Goal: Task Accomplishment & Management: Complete application form

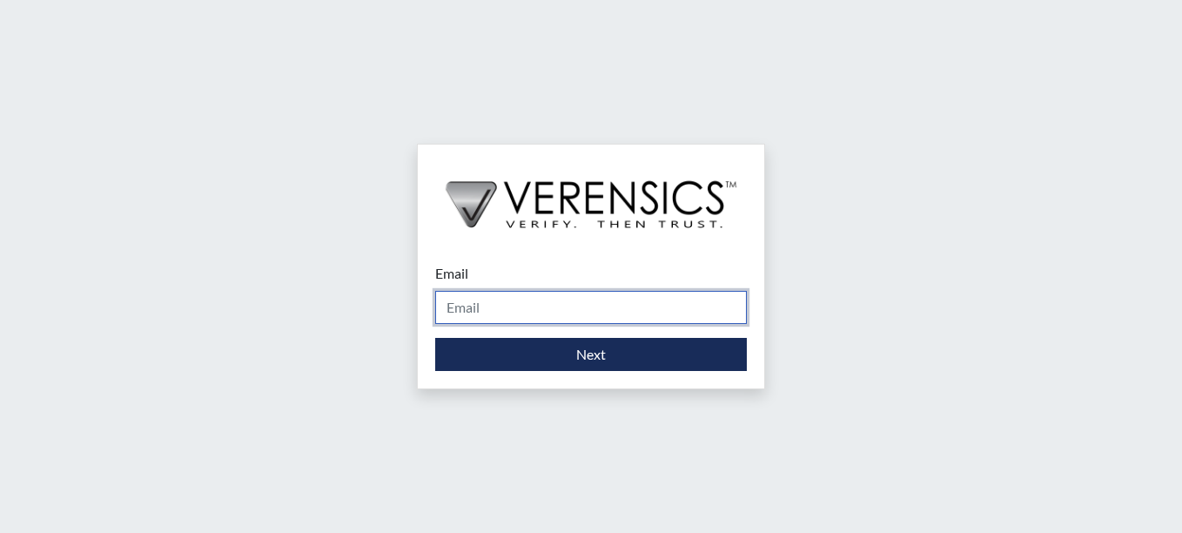
click at [614, 315] on input "Email" at bounding box center [591, 307] width 312 height 33
type input "[PERSON_NAME][EMAIL_ADDRESS][PERSON_NAME][DOMAIN_NAME]"
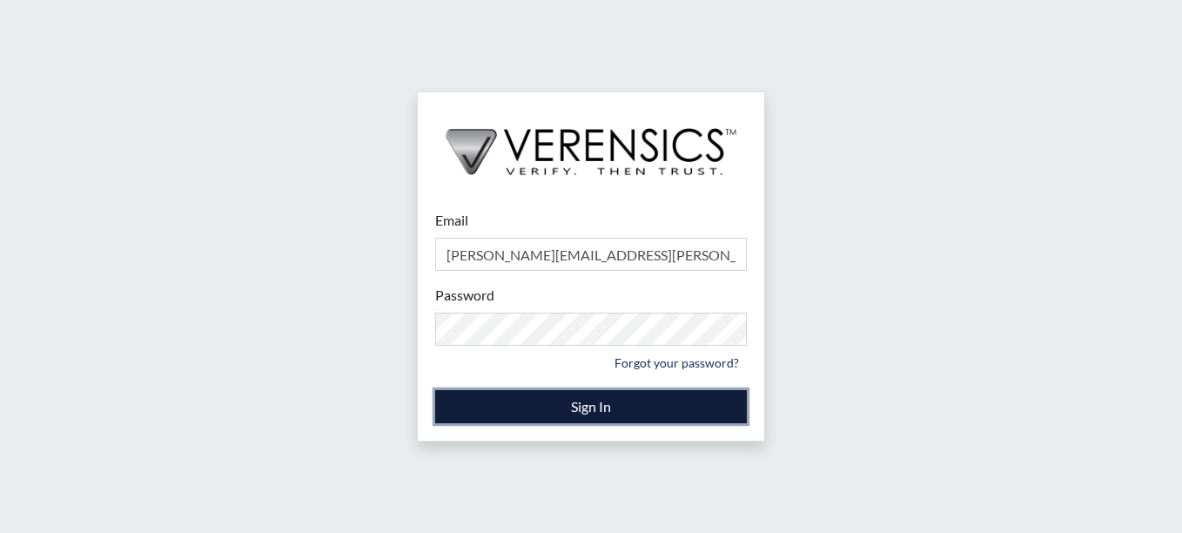
click at [596, 409] on button "Sign In" at bounding box center [591, 406] width 312 height 33
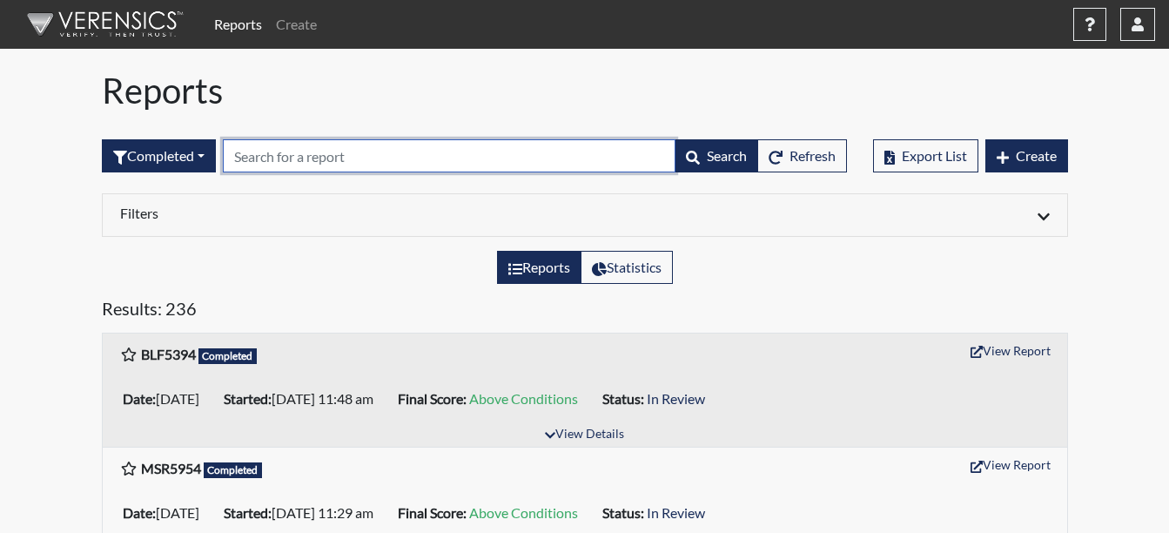
click at [495, 151] on input "text" at bounding box center [449, 155] width 453 height 33
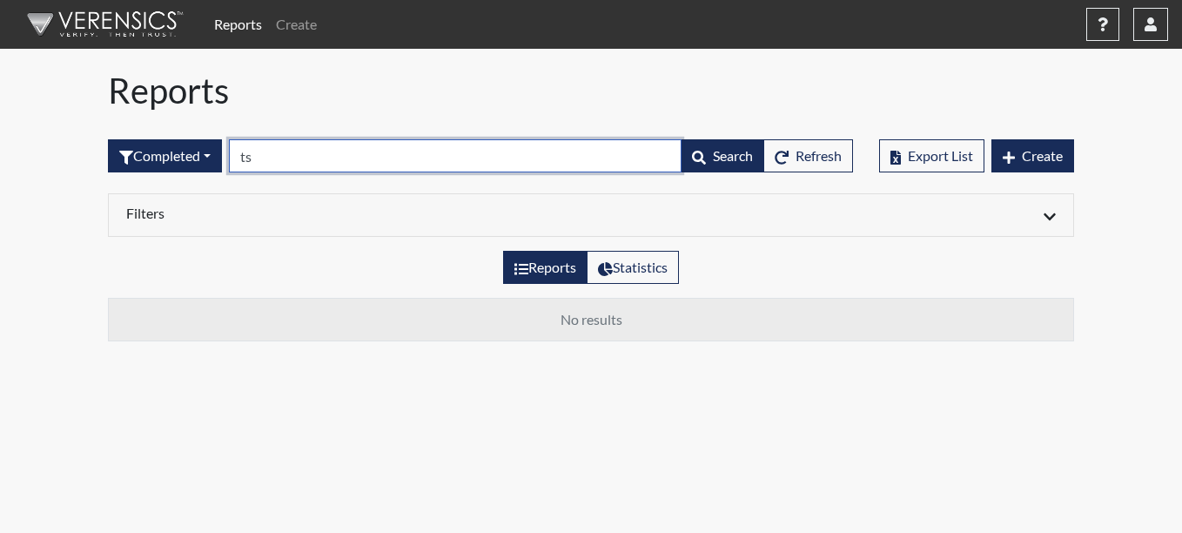
type input "t"
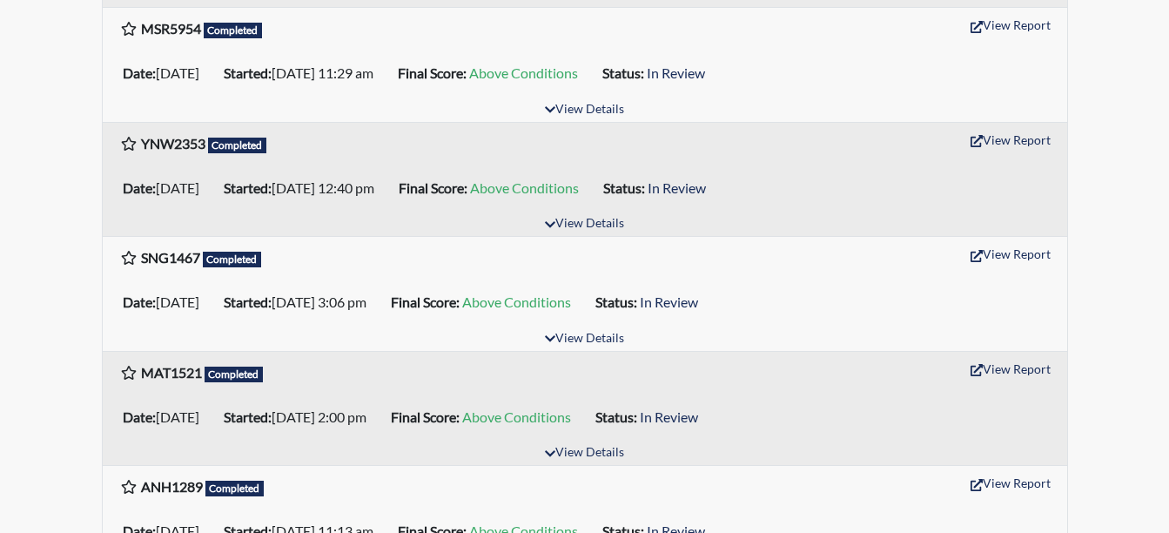
scroll to position [174, 0]
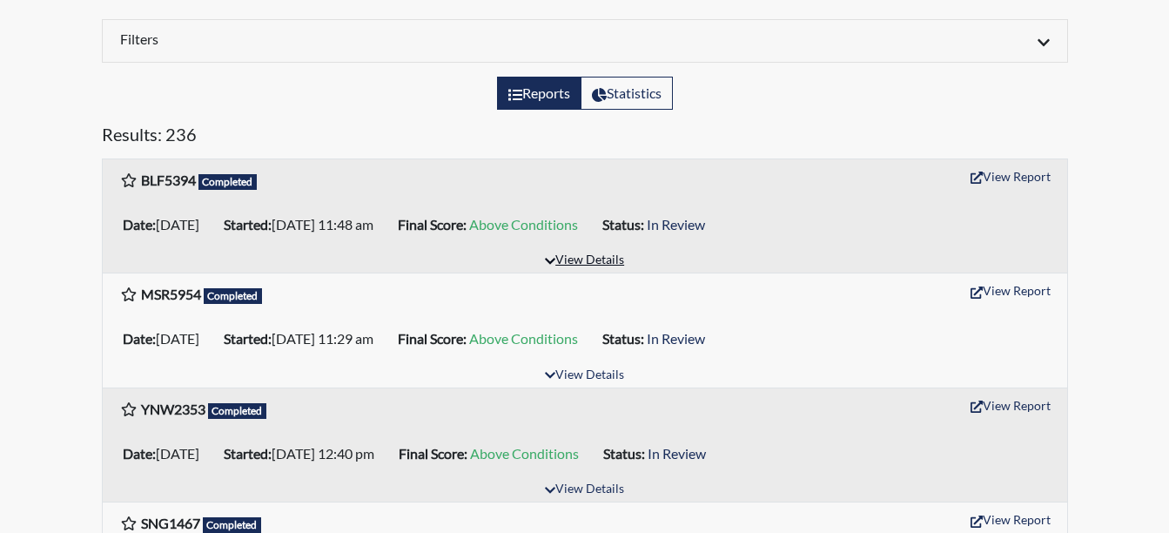
click at [603, 260] on button "View Details" at bounding box center [584, 261] width 95 height 24
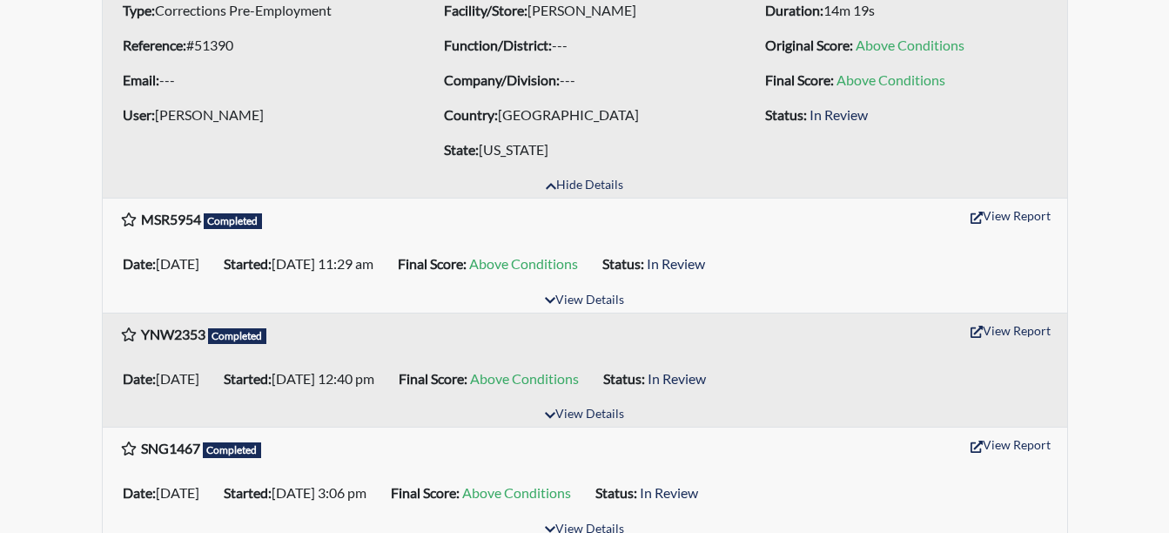
scroll to position [435, 0]
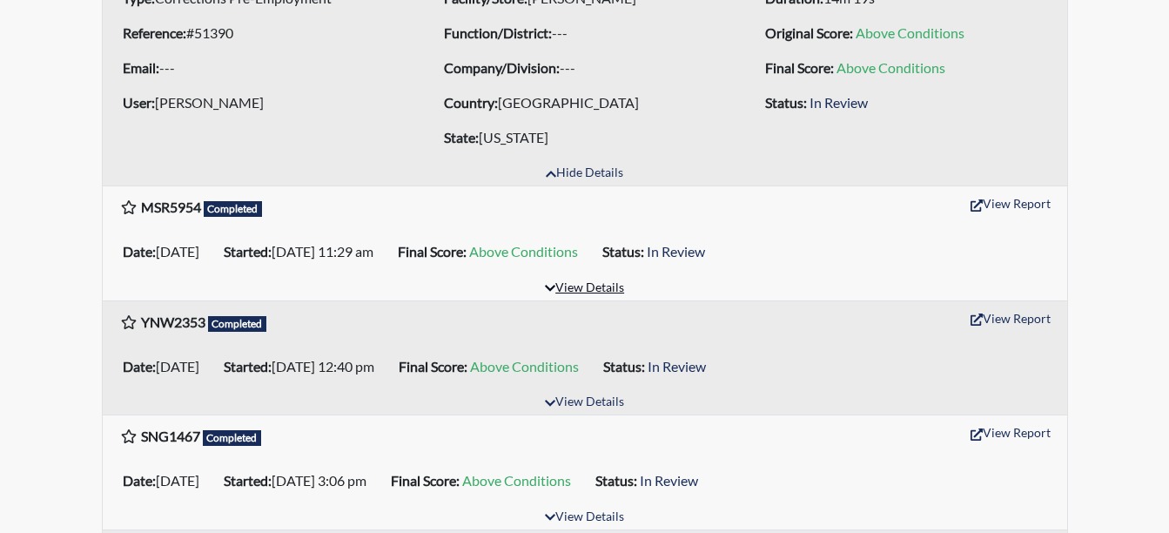
click at [607, 286] on button "View Details" at bounding box center [584, 289] width 95 height 24
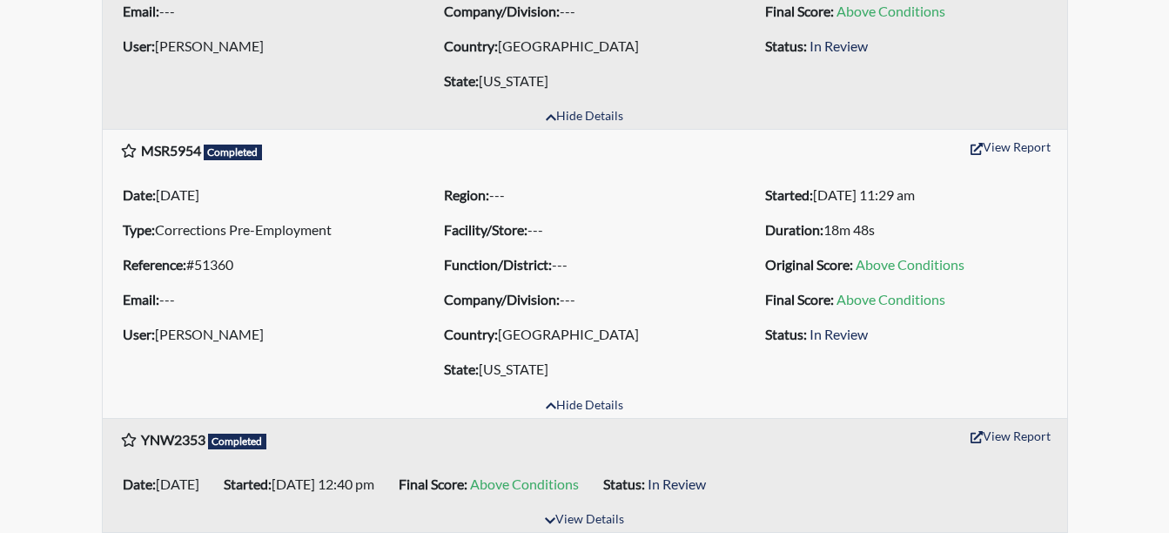
scroll to position [522, 0]
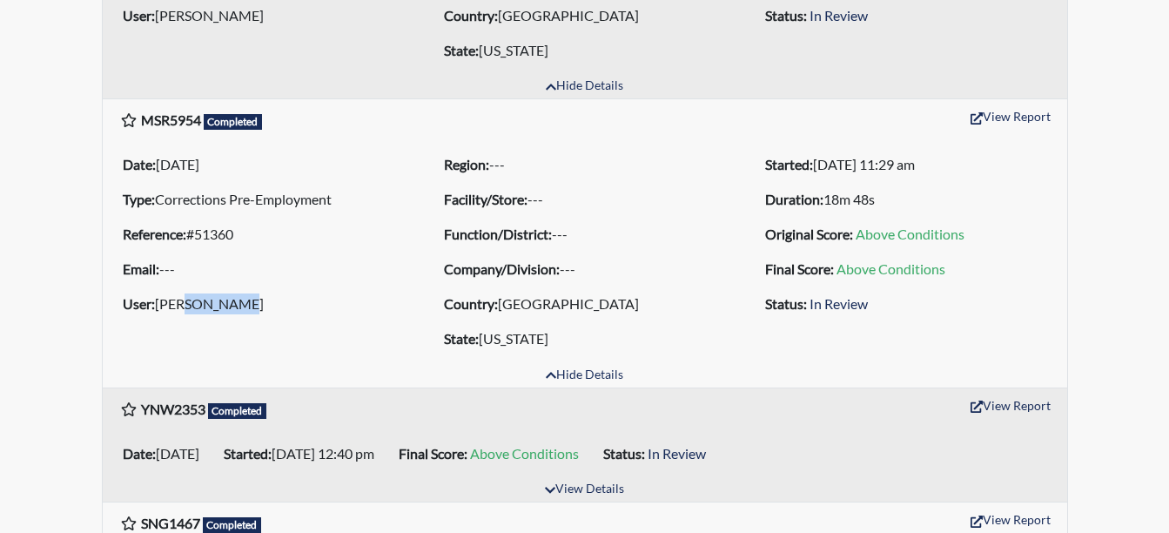
drag, startPoint x: 173, startPoint y: 306, endPoint x: 252, endPoint y: 321, distance: 80.6
click at [252, 321] on ul "Date: 09/18/2025 Type: Corrections Pre-Employment Reference: #51360 Email: --- …" at bounding box center [263, 234] width 295 height 174
drag, startPoint x: 252, startPoint y: 321, endPoint x: 314, endPoint y: 340, distance: 64.5
click at [314, 340] on div "Date: 09/18/2025 Type: Corrections Pre-Employment Reference: #51360 Email: --- …" at bounding box center [263, 251] width 321 height 209
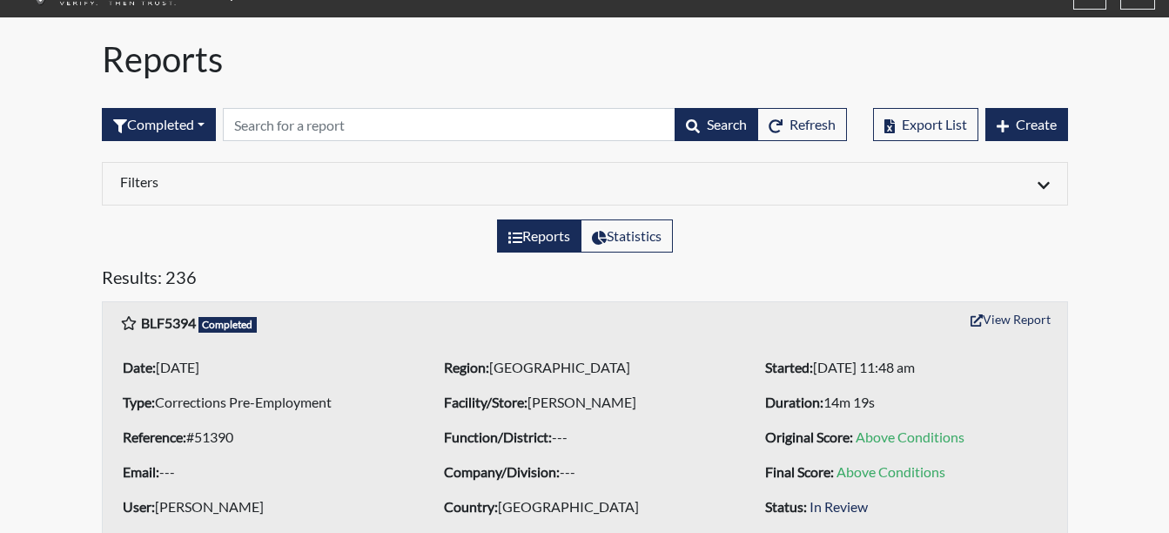
scroll to position [0, 0]
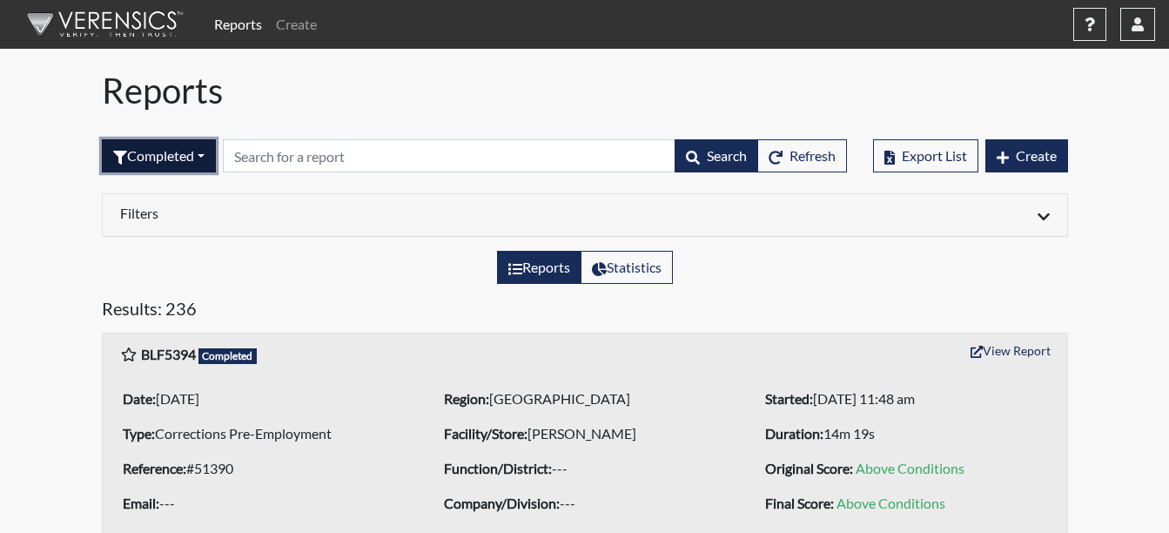
click at [197, 158] on button "Completed" at bounding box center [159, 155] width 114 height 33
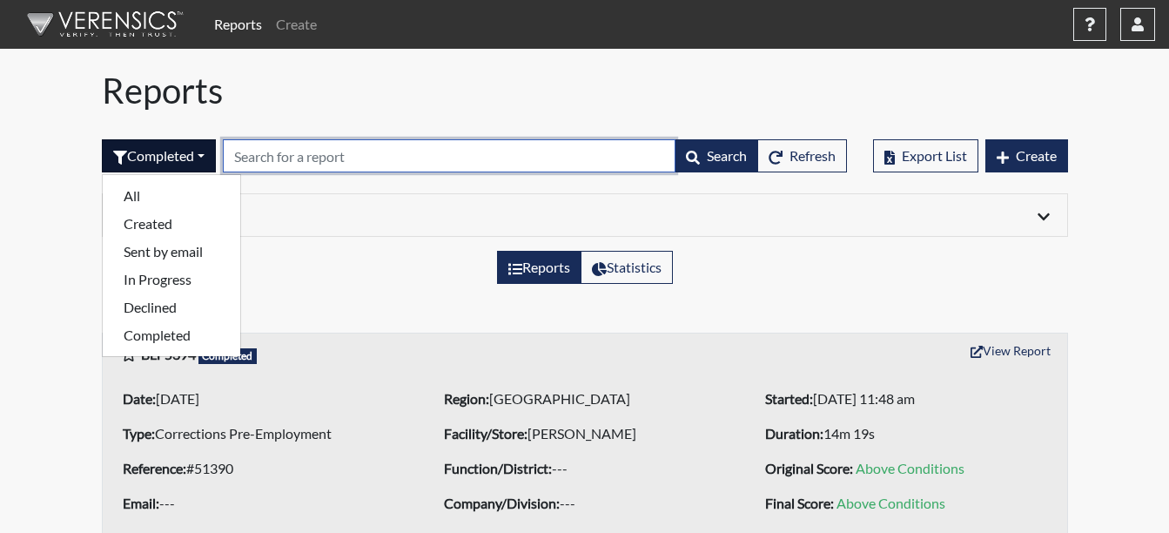
click at [405, 160] on input "text" at bounding box center [449, 155] width 453 height 33
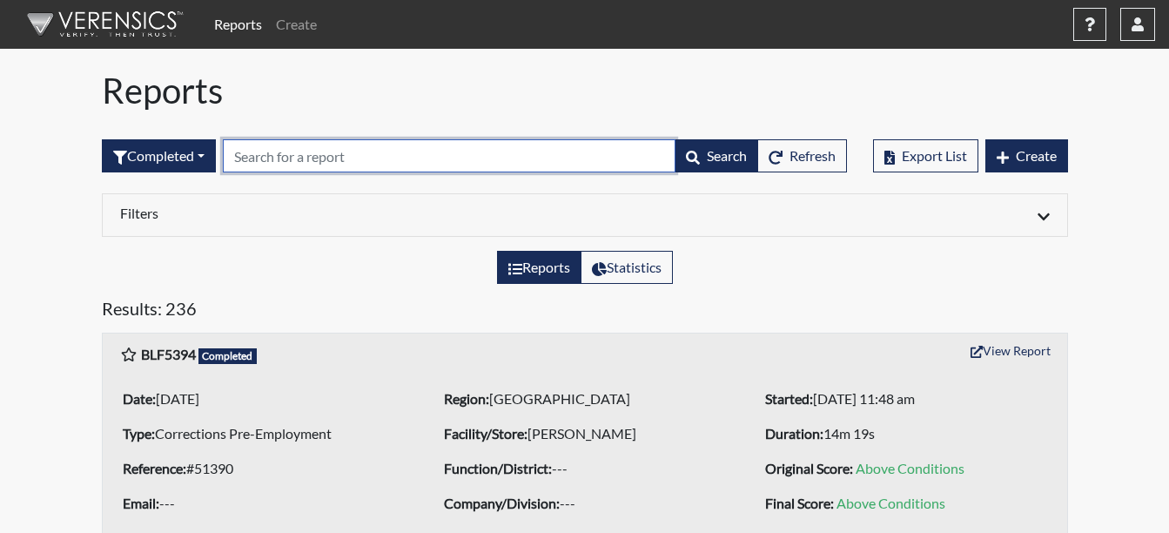
click at [620, 151] on input "text" at bounding box center [449, 155] width 453 height 33
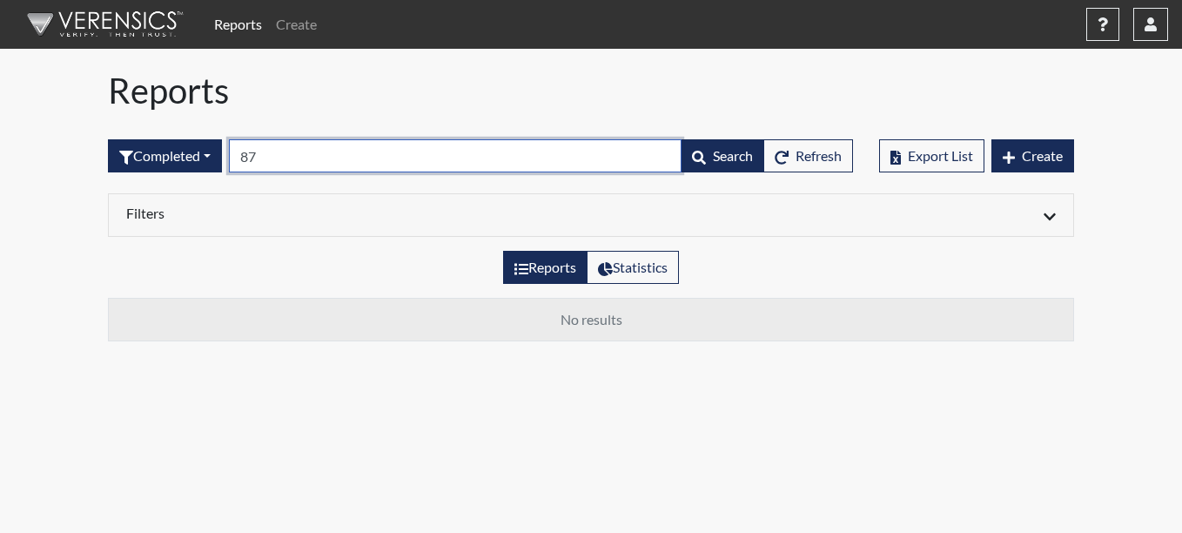
type input "8"
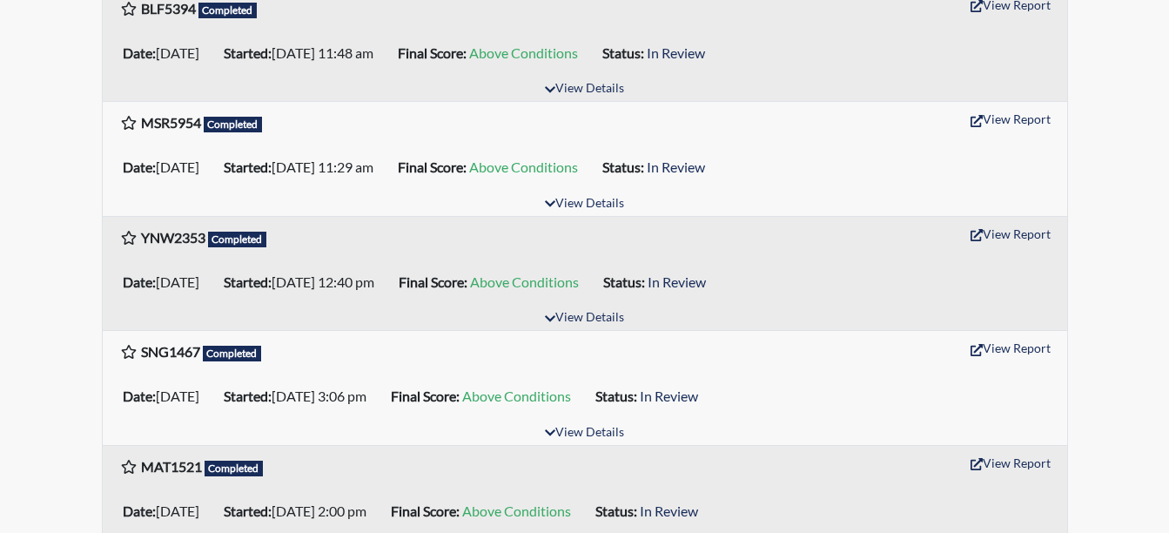
scroll to position [348, 0]
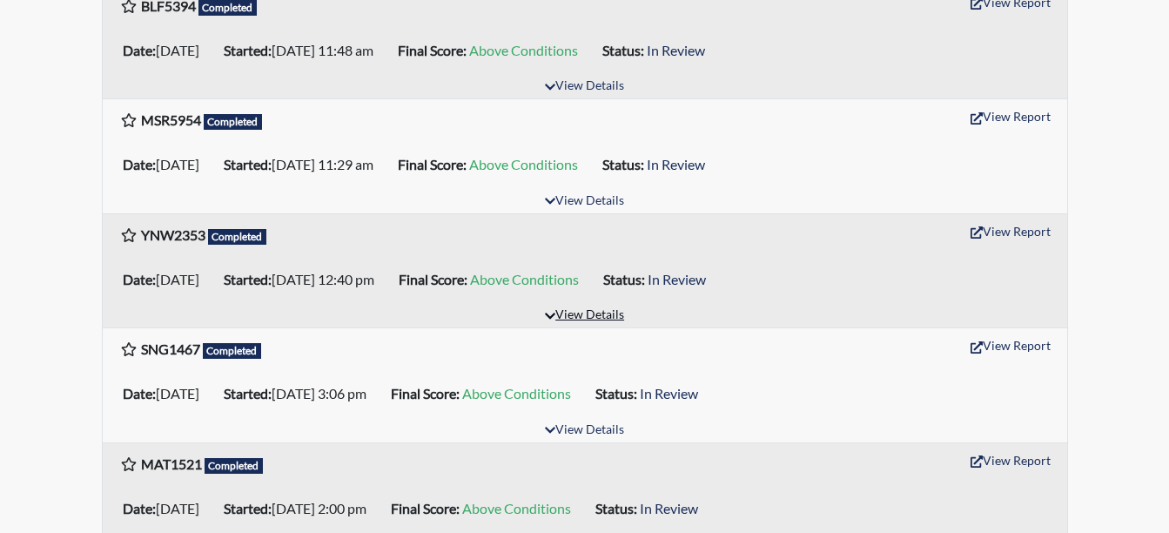
click at [580, 324] on button "View Details" at bounding box center [584, 316] width 95 height 24
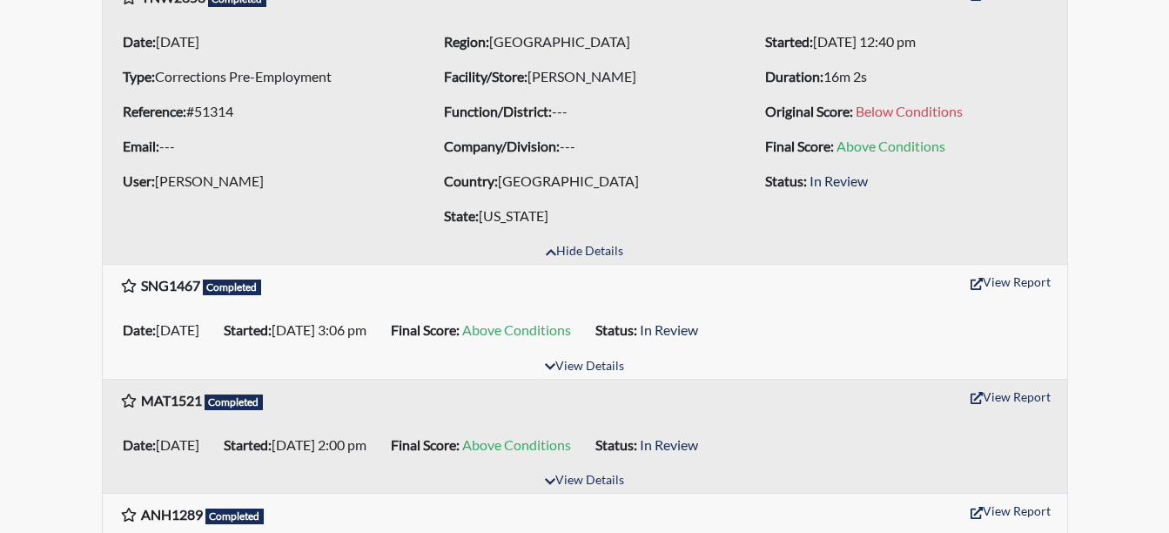
scroll to position [696, 0]
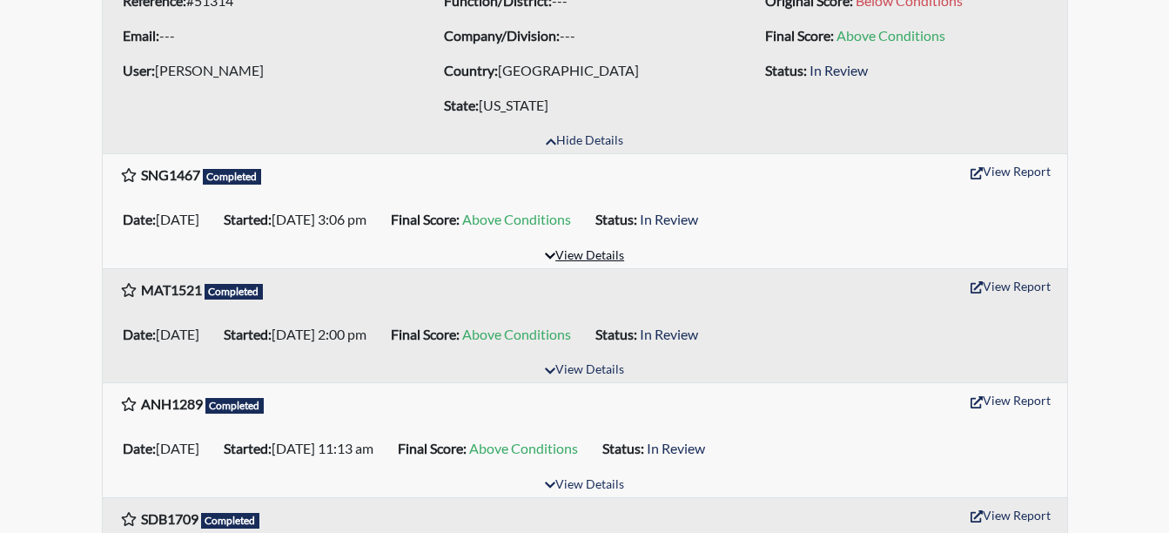
click at [598, 246] on button "View Details" at bounding box center [584, 257] width 95 height 24
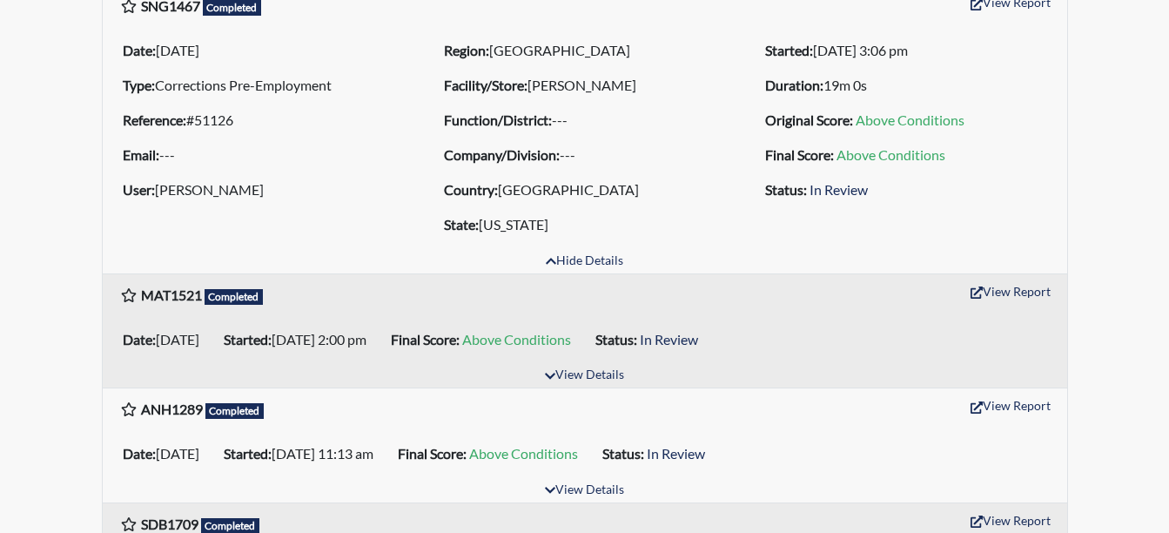
scroll to position [871, 0]
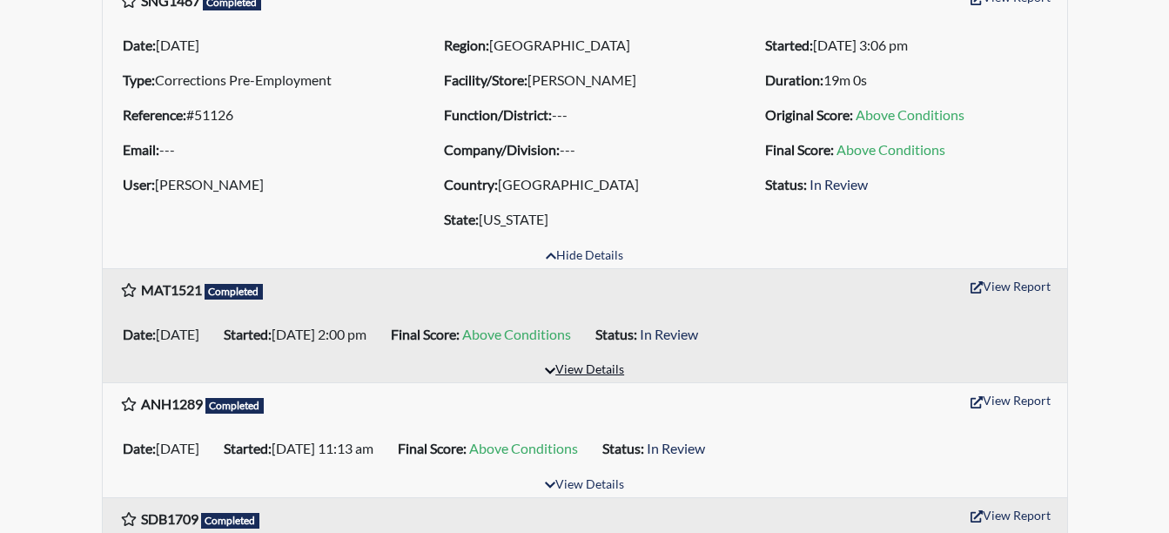
click at [586, 374] on button "View Details" at bounding box center [584, 371] width 95 height 24
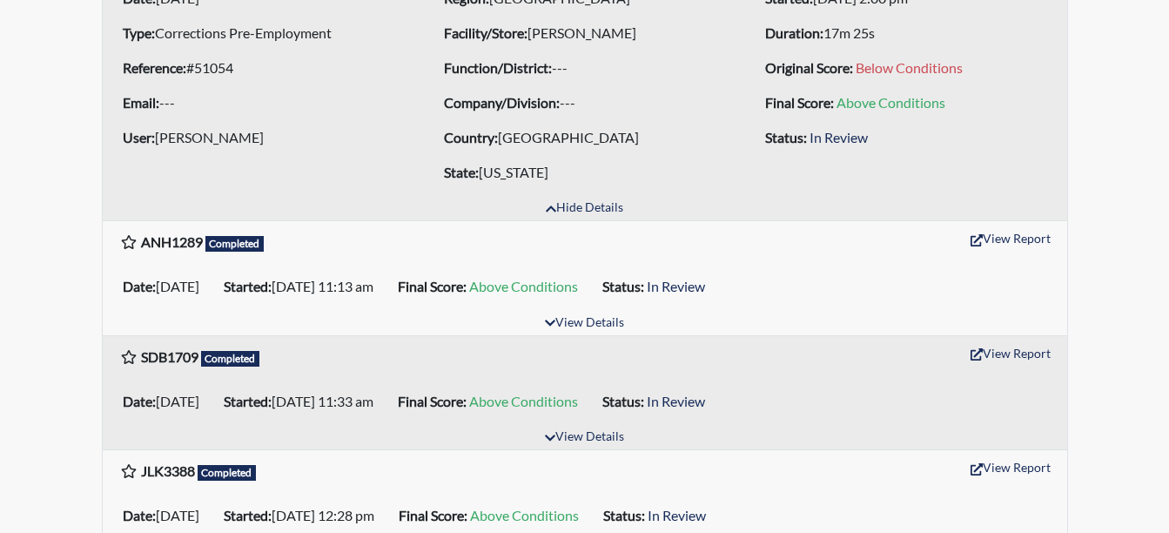
scroll to position [1219, 0]
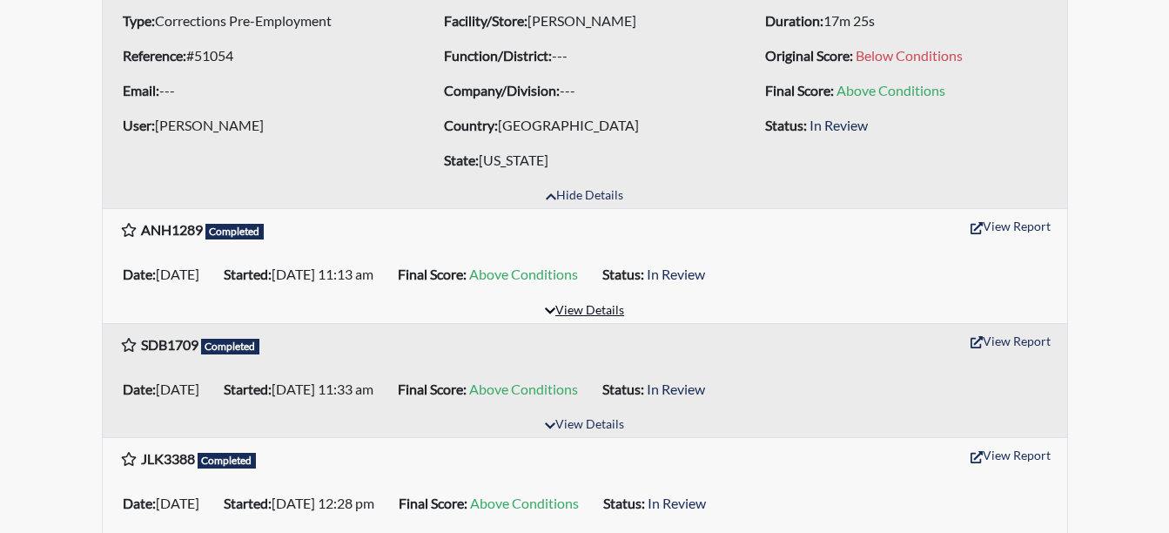
click at [595, 306] on button "View Details" at bounding box center [584, 311] width 95 height 24
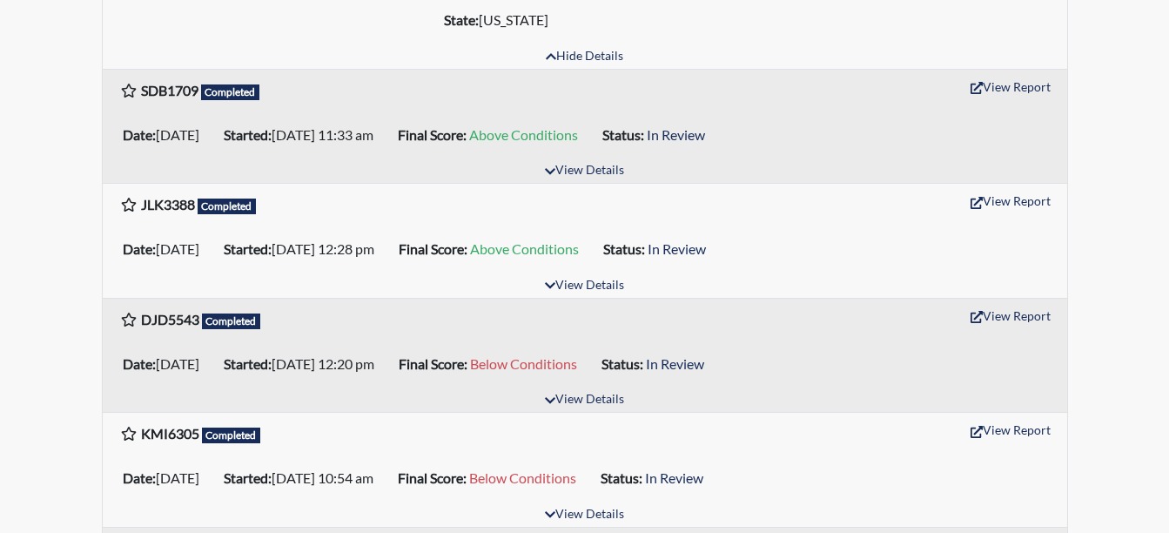
scroll to position [1654, 0]
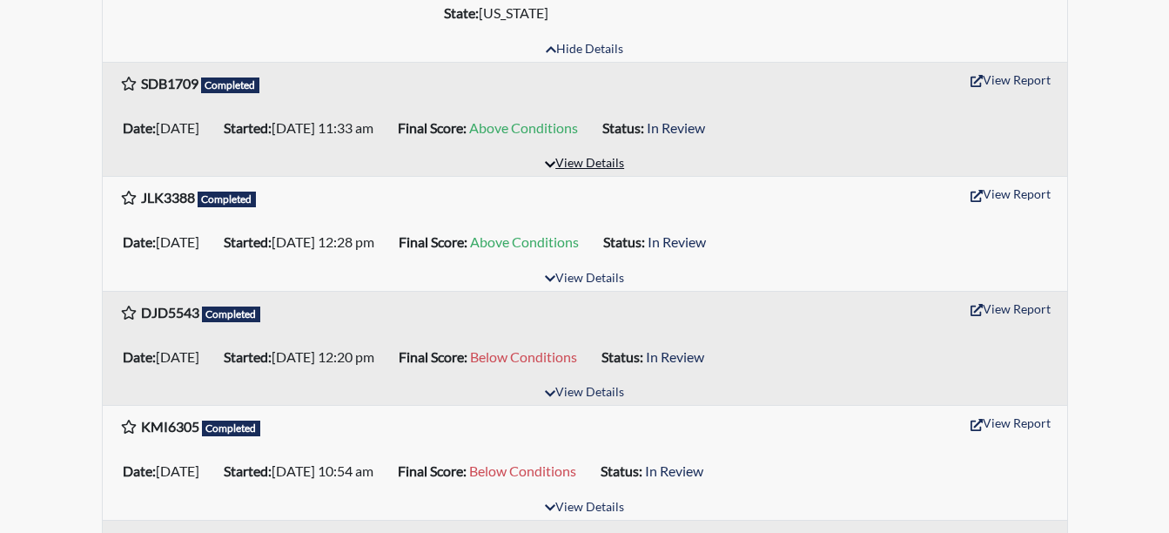
click at [618, 162] on button "View Details" at bounding box center [584, 164] width 95 height 24
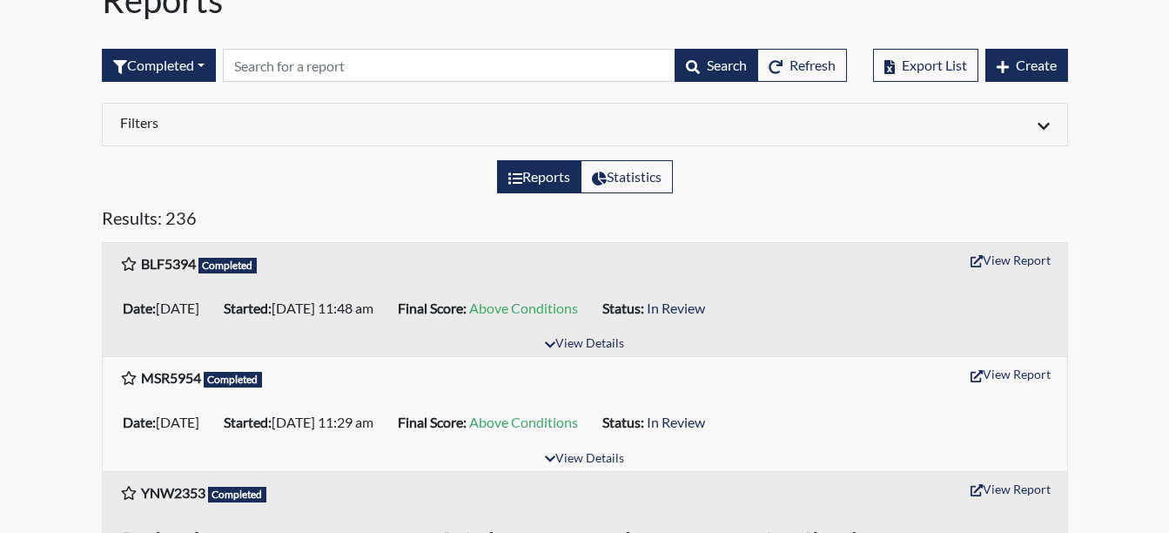
scroll to position [0, 0]
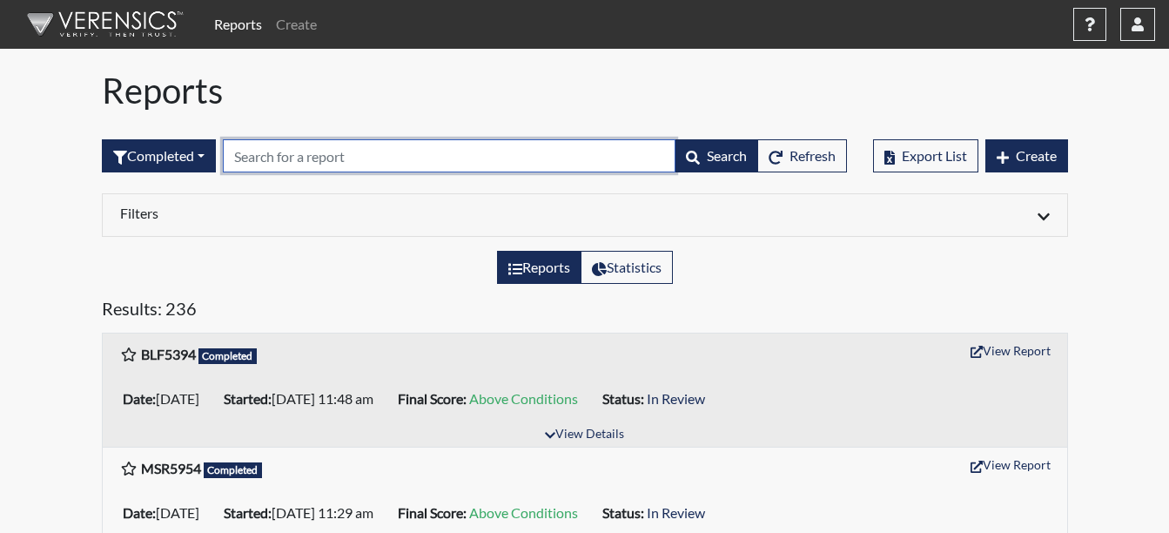
click at [408, 158] on input "text" at bounding box center [449, 155] width 453 height 33
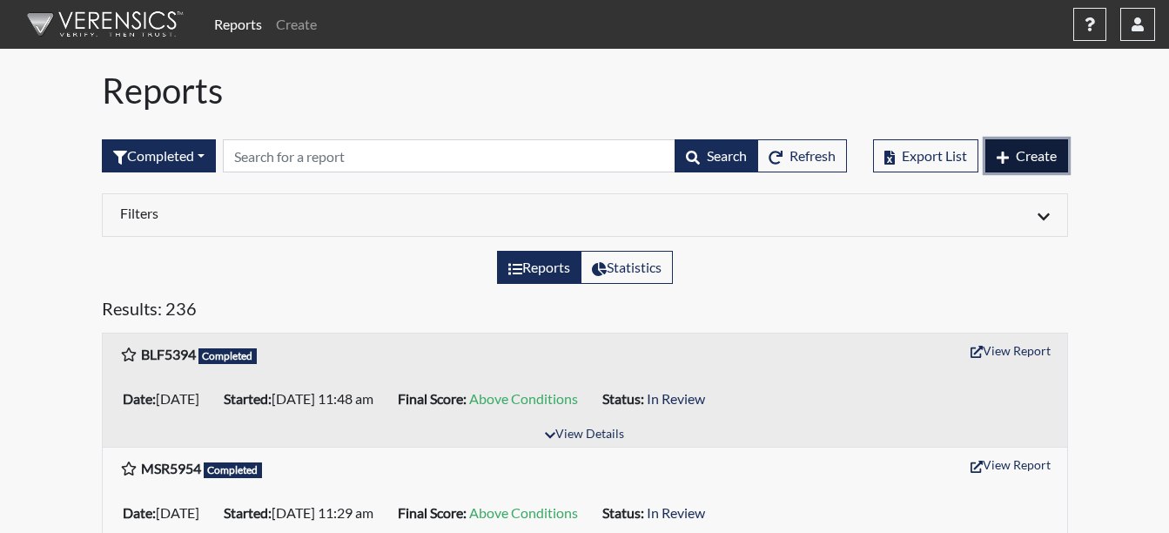
click at [1022, 153] on span "Create" at bounding box center [1036, 155] width 41 height 17
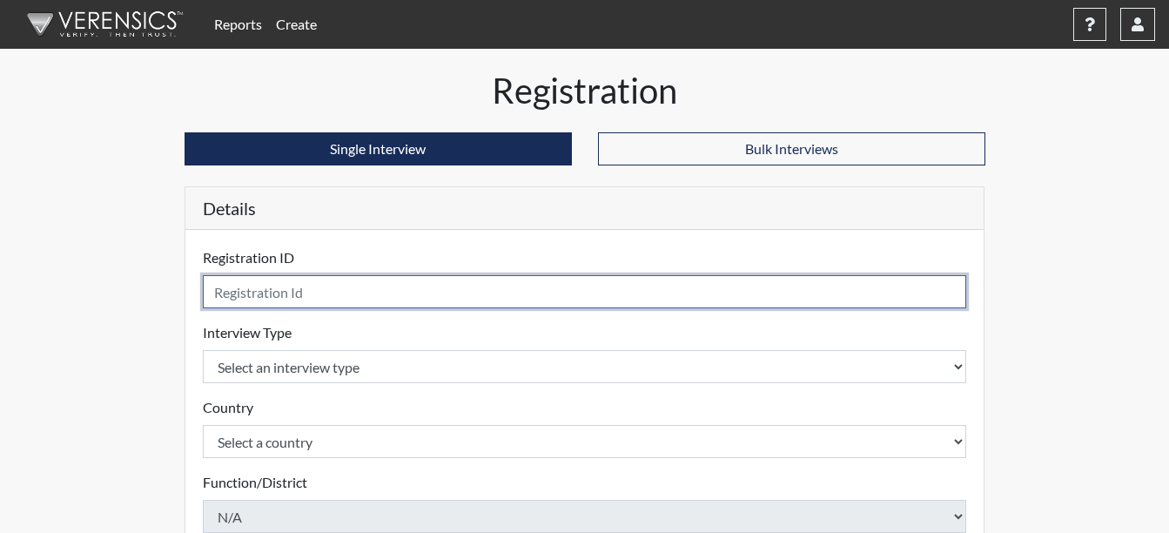
click at [431, 293] on input "text" at bounding box center [585, 291] width 764 height 33
type input "S"
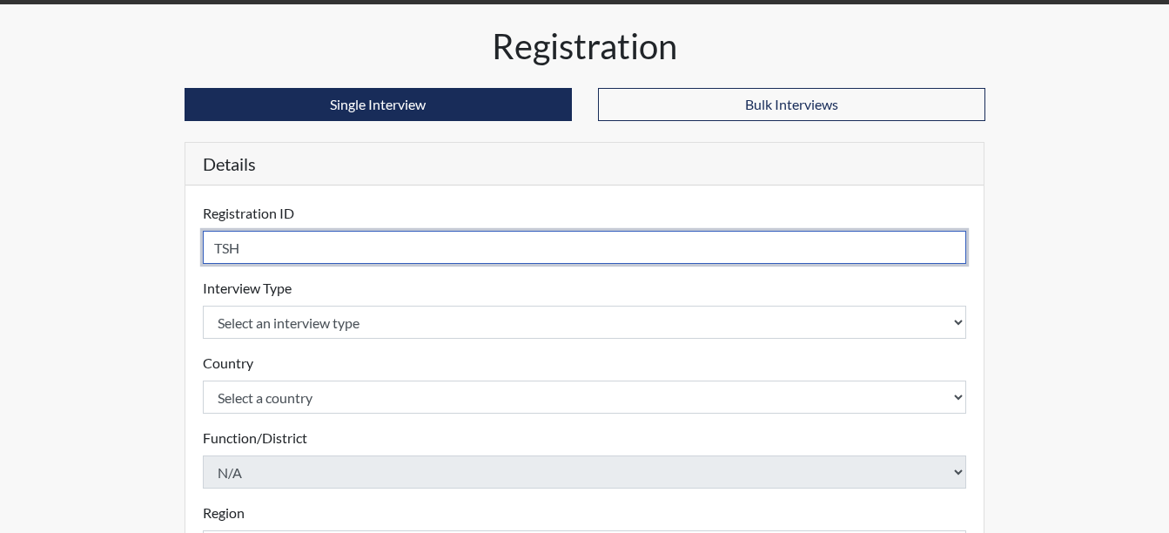
scroll to position [87, 0]
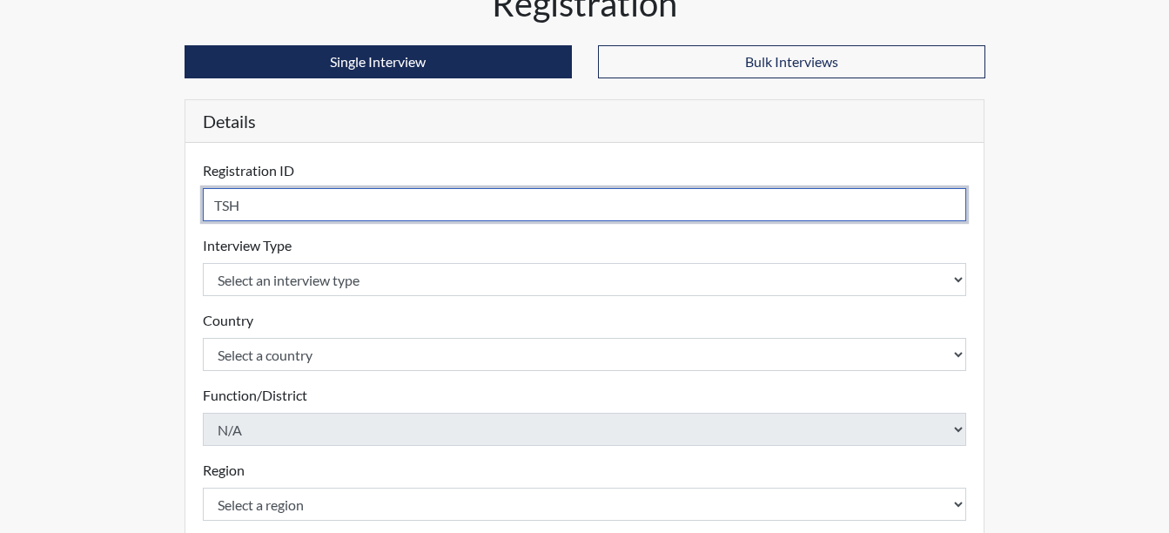
type input "TSH"
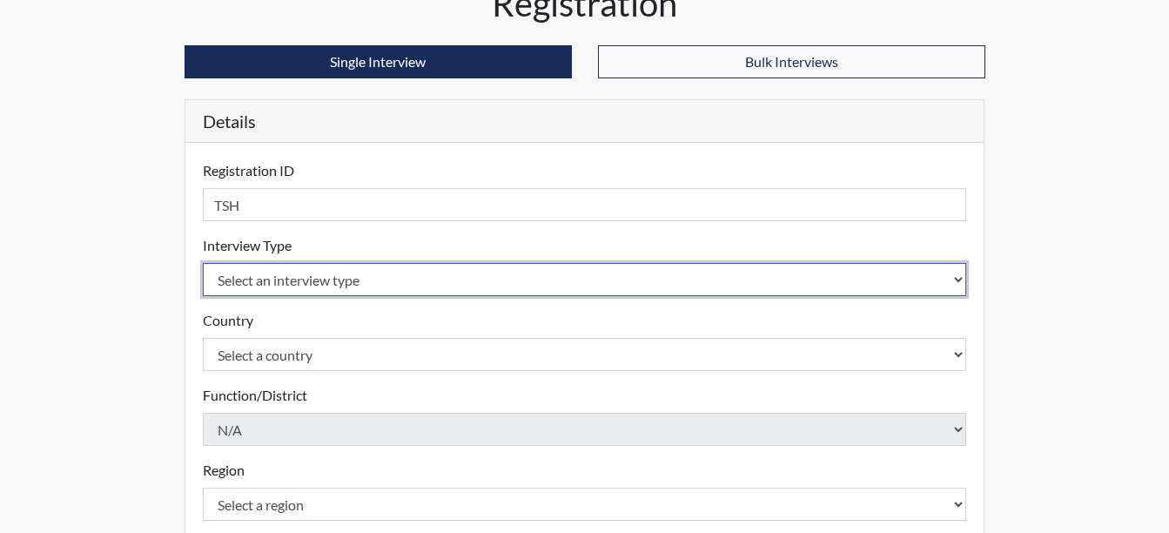
click at [442, 282] on select "Select an interview type Corrections Pre-Employment" at bounding box center [585, 279] width 764 height 33
select select "ff733e93-e1bf-11ea-9c9f-0eff0cf7eb8f"
click at [203, 263] on select "Select an interview type Corrections Pre-Employment" at bounding box center [585, 279] width 764 height 33
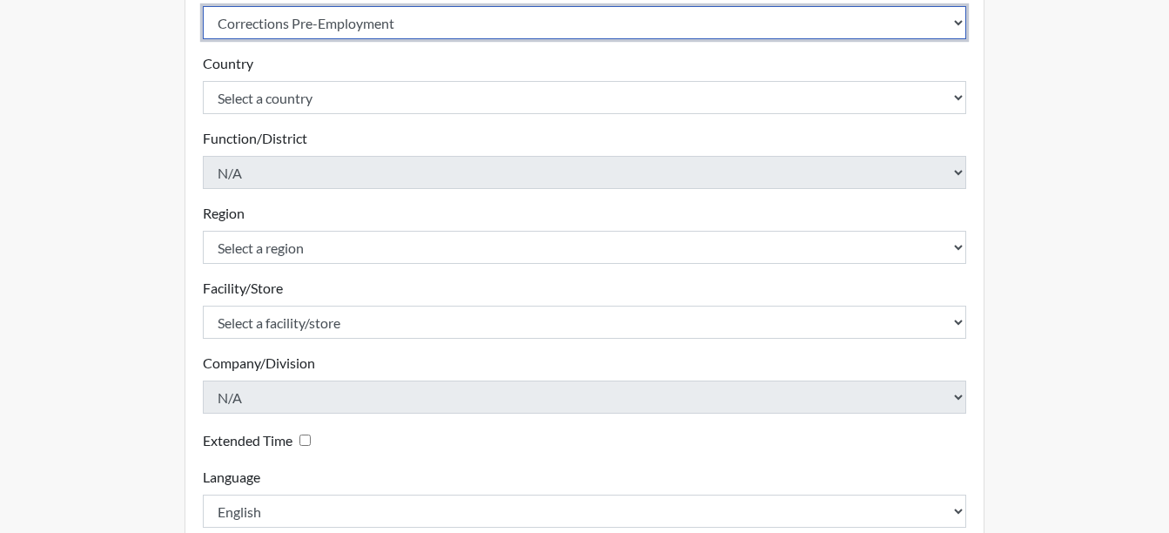
scroll to position [348, 0]
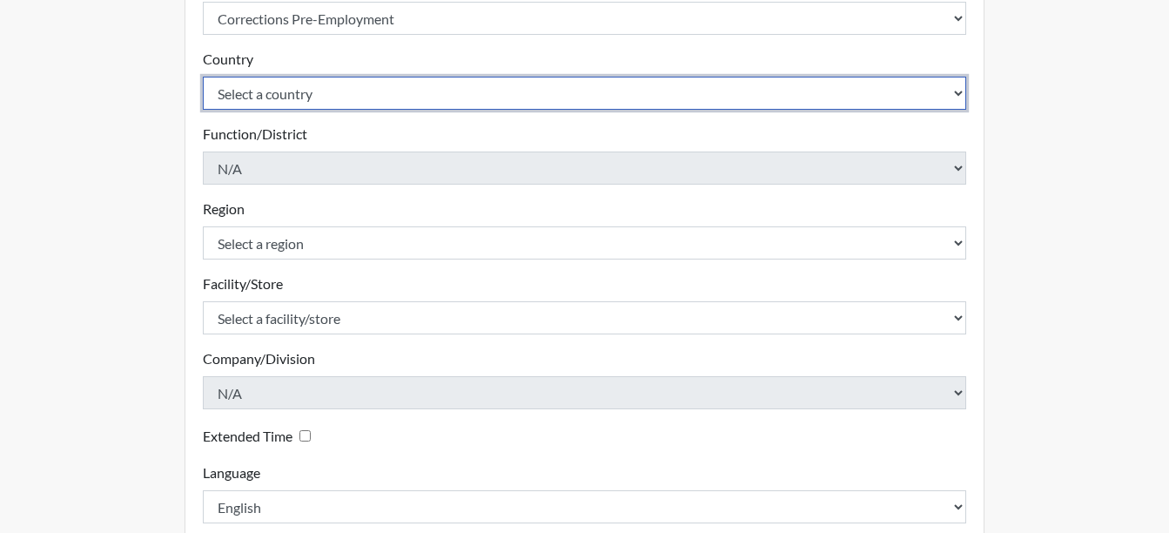
click at [430, 99] on select "Select a country United States Mexico" at bounding box center [585, 93] width 764 height 33
select select "united-states-of-america"
click at [203, 77] on select "Select a country United States Mexico" at bounding box center [585, 93] width 764 height 33
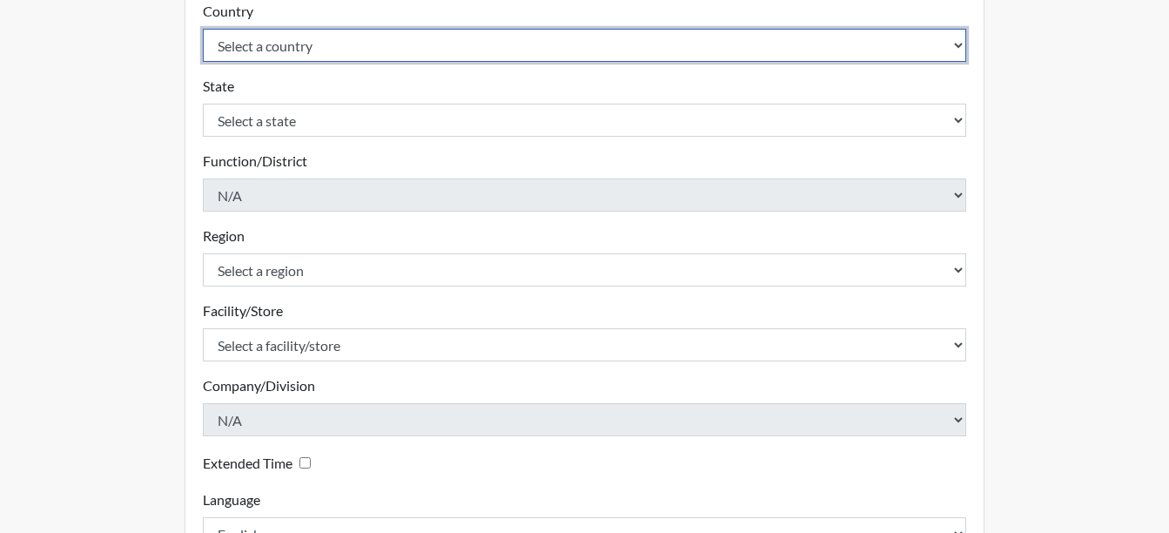
scroll to position [435, 0]
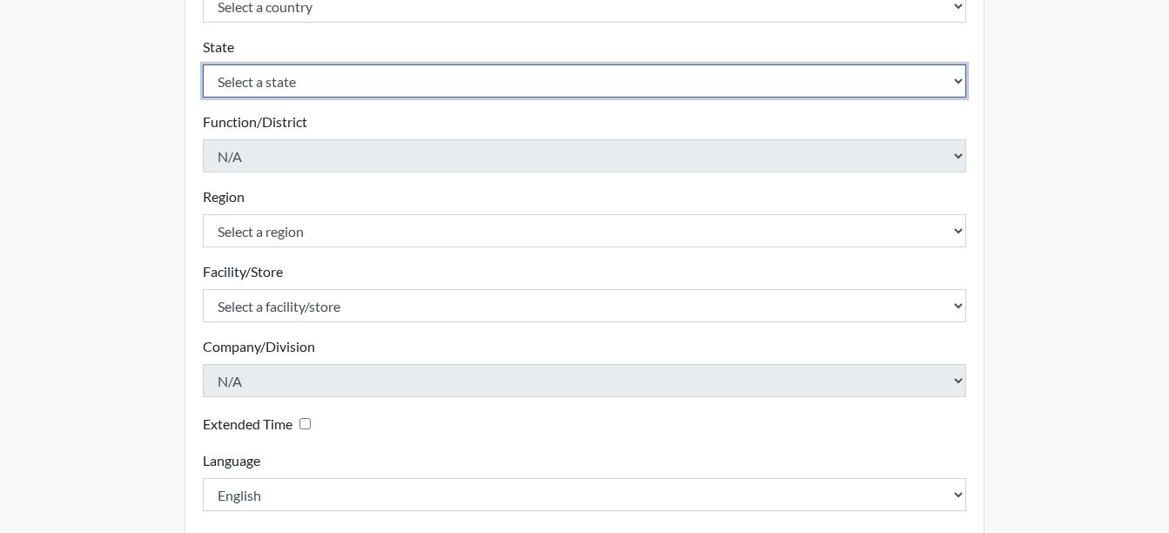
click at [398, 86] on select "Select a state Alabama Alaska Arizona Arkansas California Colorado Connecticut …" at bounding box center [585, 80] width 764 height 33
select select "GA"
click at [203, 64] on select "Select a state Alabama Alaska Arizona Arkansas California Colorado Connecticut …" at bounding box center [585, 80] width 764 height 33
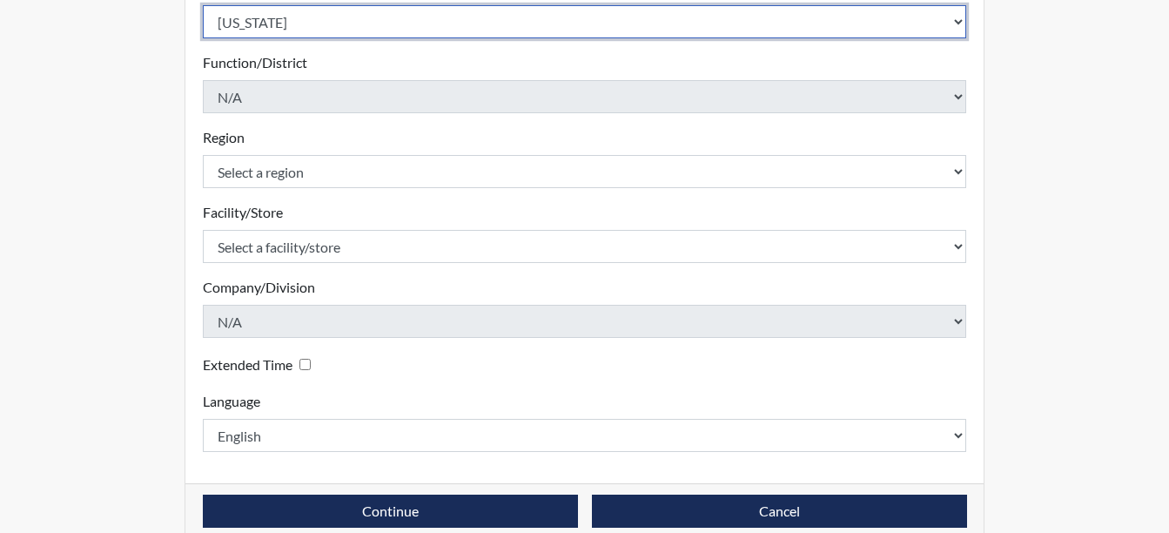
scroll to position [521, 0]
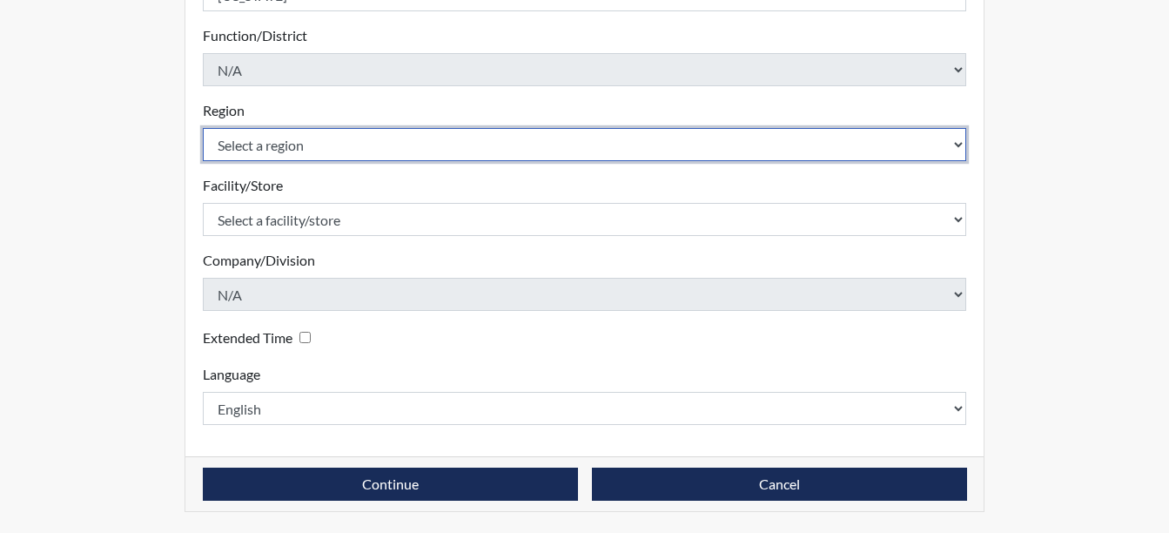
click at [391, 149] on select "Select a region Southeast Region" at bounding box center [585, 144] width 764 height 33
select select "743fb50d-a618-40f0-9631-f2ad6878b8a9"
click at [203, 128] on select "Select a region Southeast Region" at bounding box center [585, 144] width 764 height 33
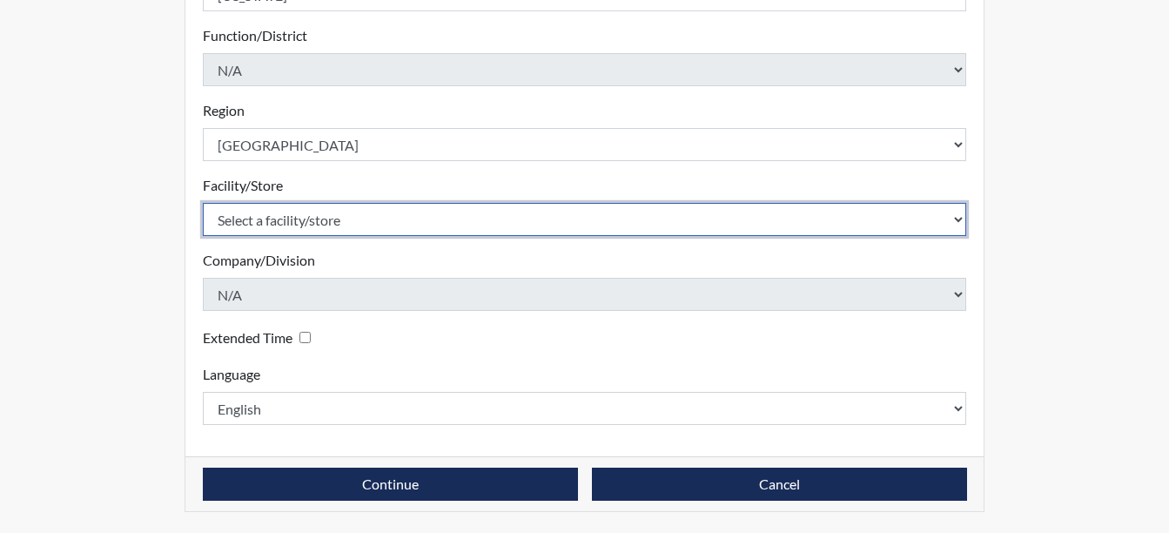
click at [348, 225] on select "Select a facility/store Telfair SP" at bounding box center [585, 219] width 764 height 33
select select "950a610a-4725-44e0-85ed-e8fd994e2d6b"
click at [203, 203] on select "Select a facility/store Telfair SP" at bounding box center [585, 219] width 764 height 33
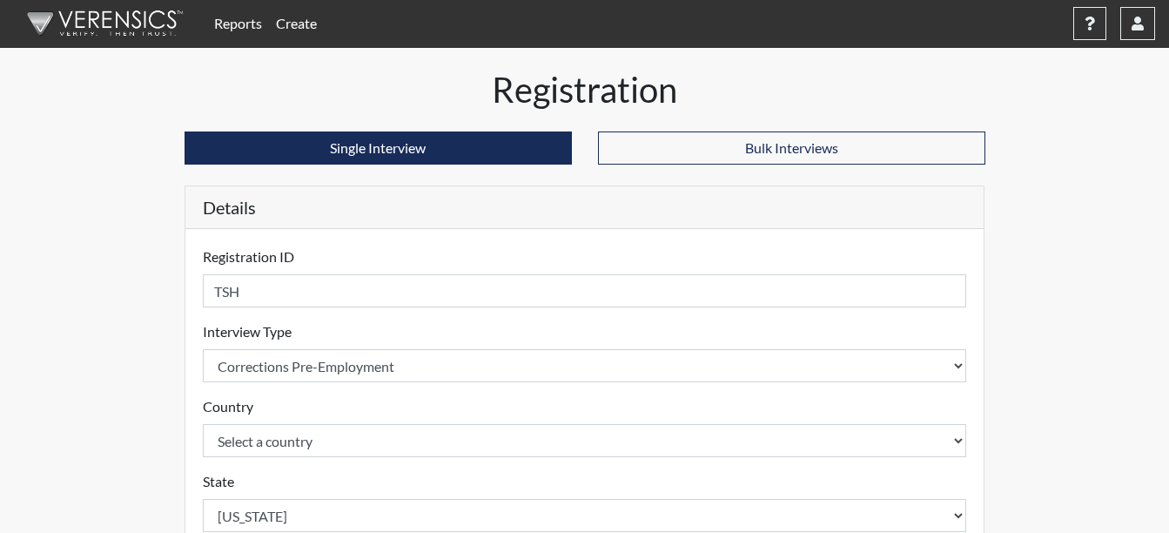
scroll to position [0, 0]
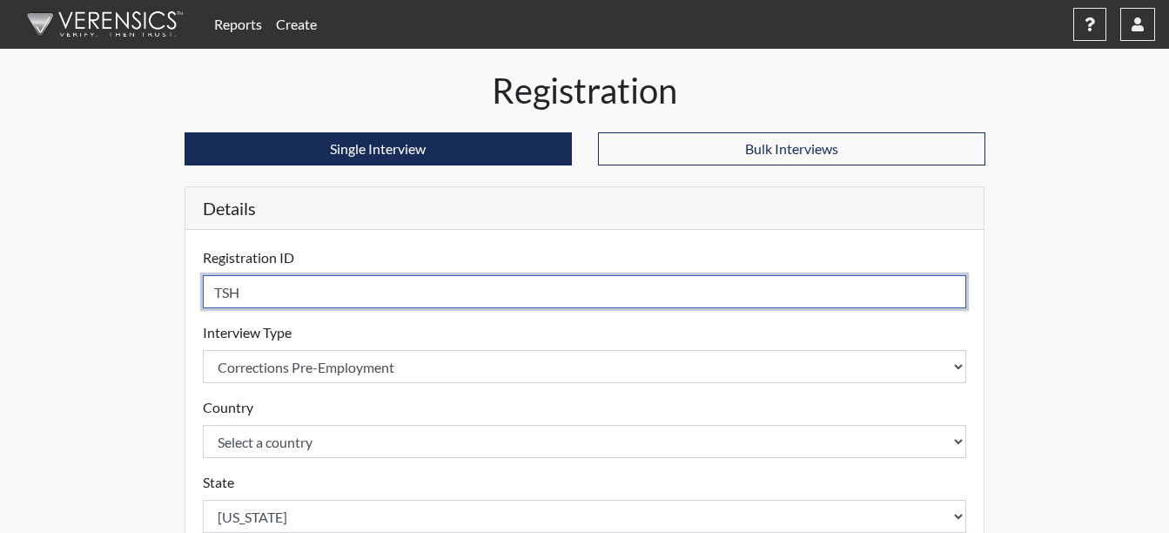
click at [380, 289] on input "TSH" at bounding box center [585, 291] width 764 height 33
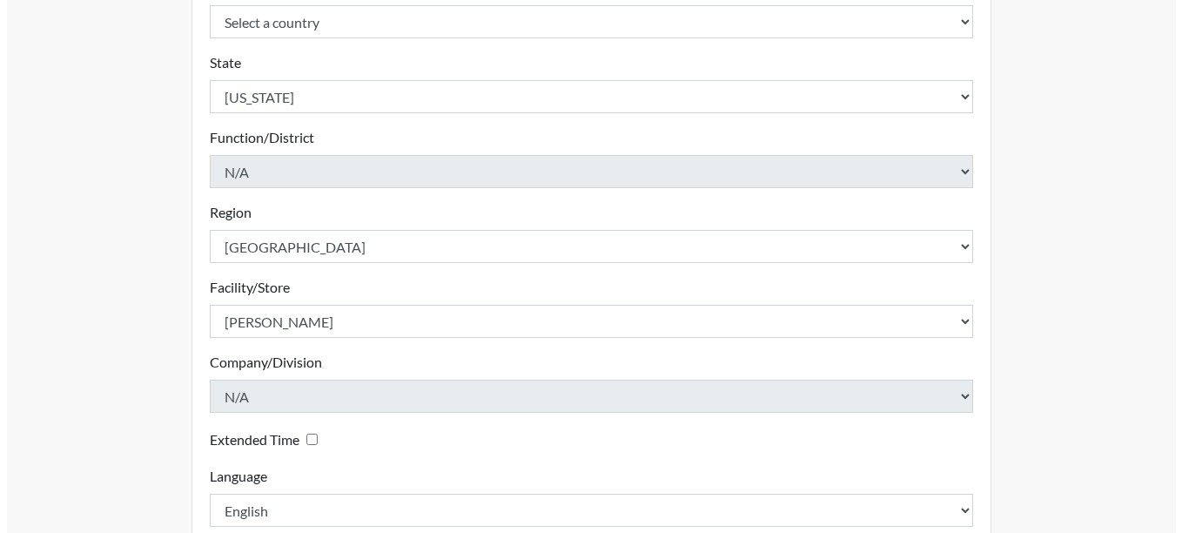
scroll to position [521, 0]
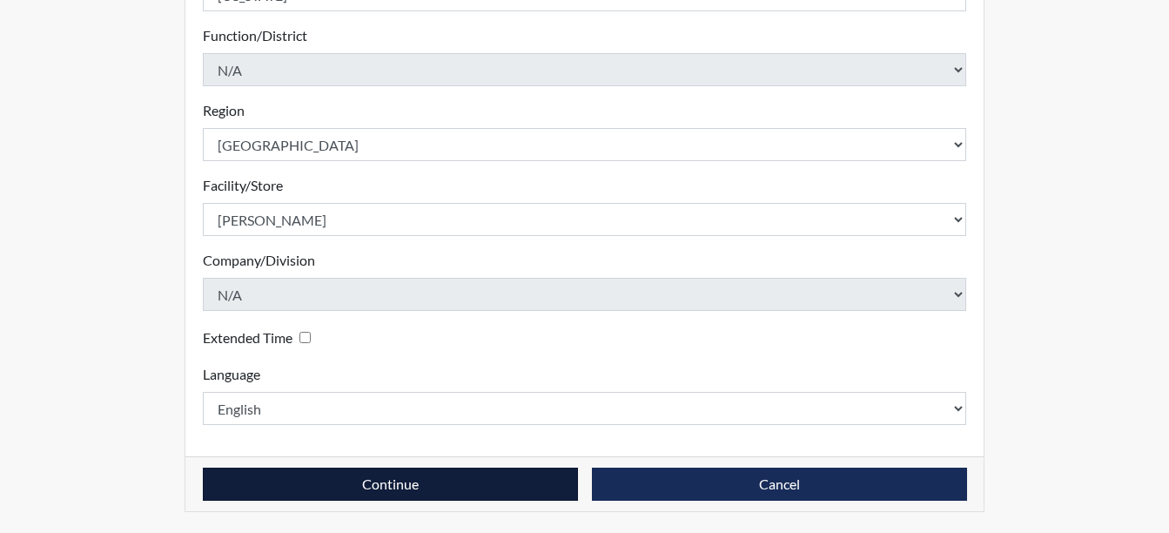
type input "TSH8773"
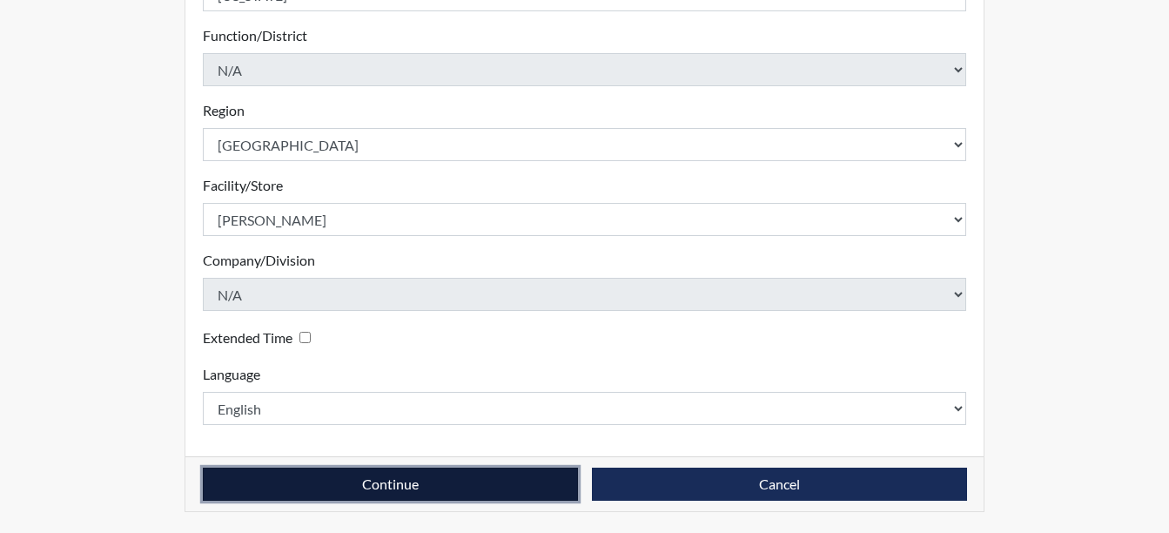
click at [446, 489] on button "Continue" at bounding box center [390, 484] width 375 height 33
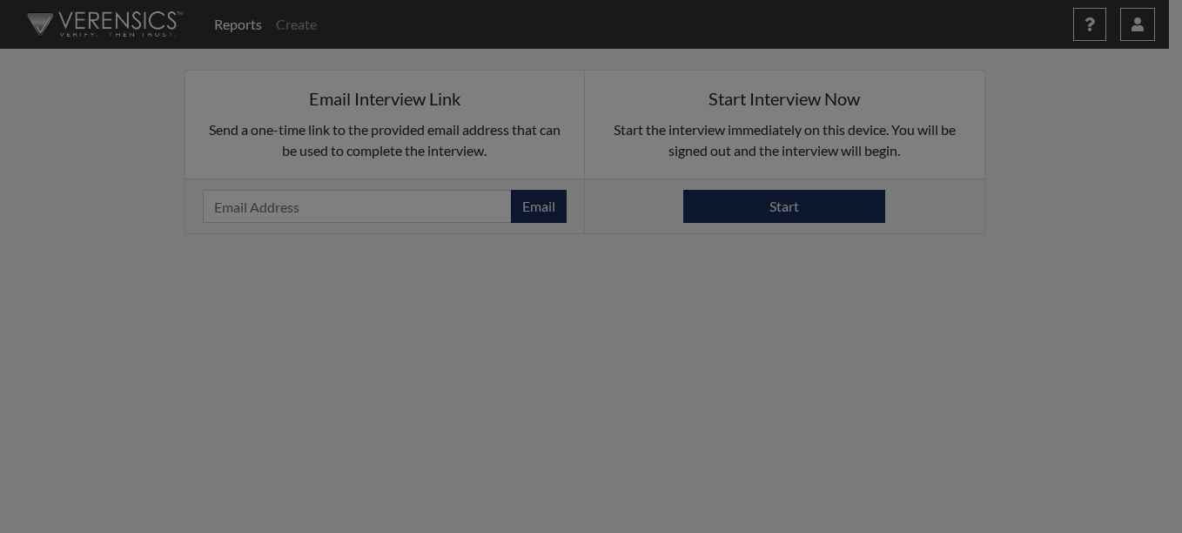
click at [827, 208] on div at bounding box center [591, 266] width 1182 height 533
click at [824, 214] on div at bounding box center [591, 266] width 1182 height 533
click at [799, 209] on div at bounding box center [591, 266] width 1182 height 533
click at [772, 201] on div at bounding box center [591, 266] width 1182 height 533
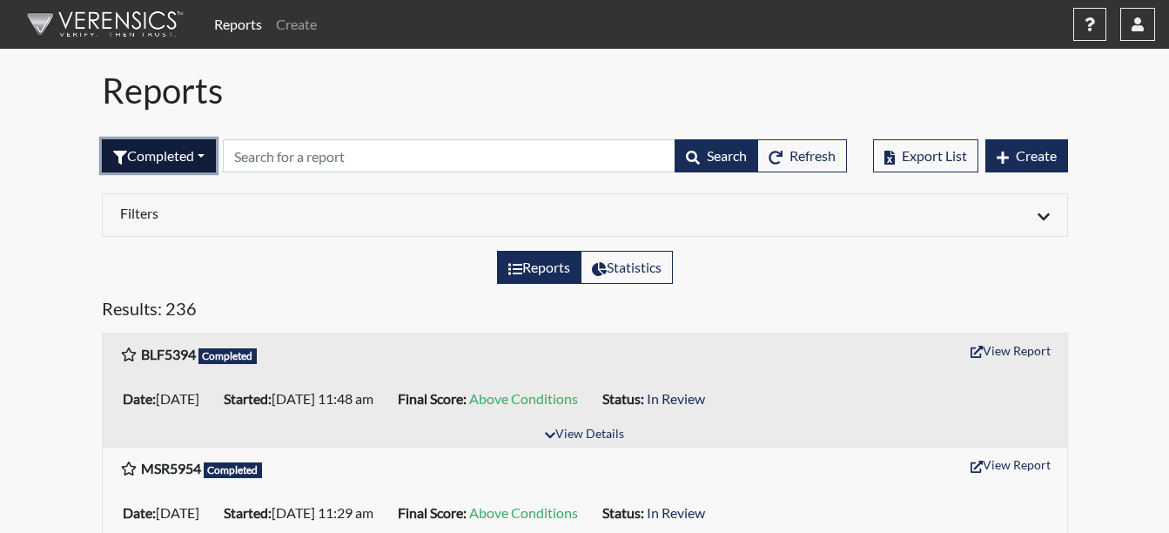
click at [182, 157] on button "Completed" at bounding box center [159, 155] width 114 height 33
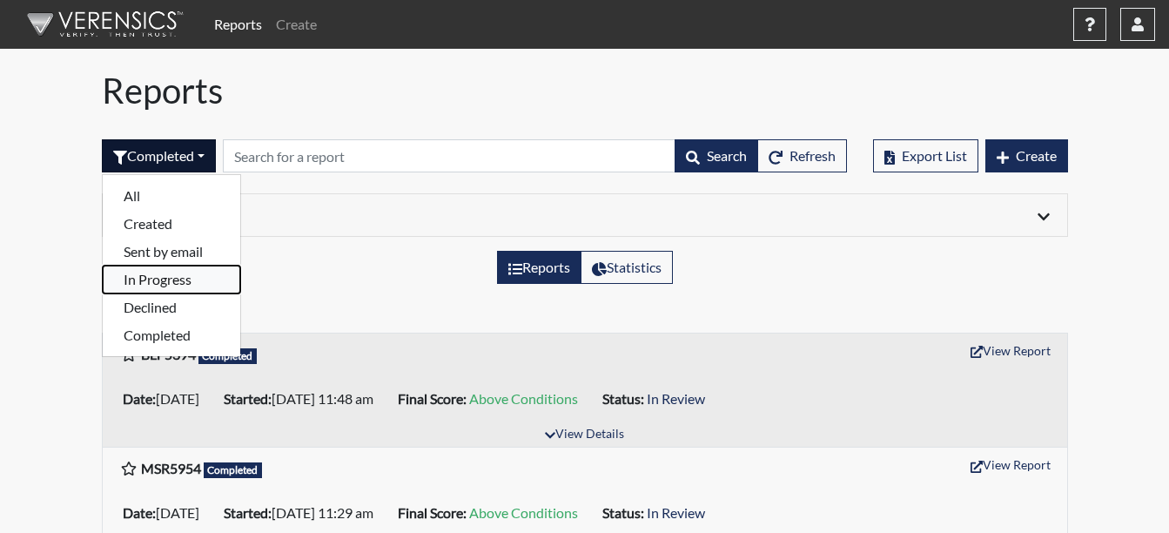
click at [196, 278] on button "In Progress" at bounding box center [172, 280] width 138 height 28
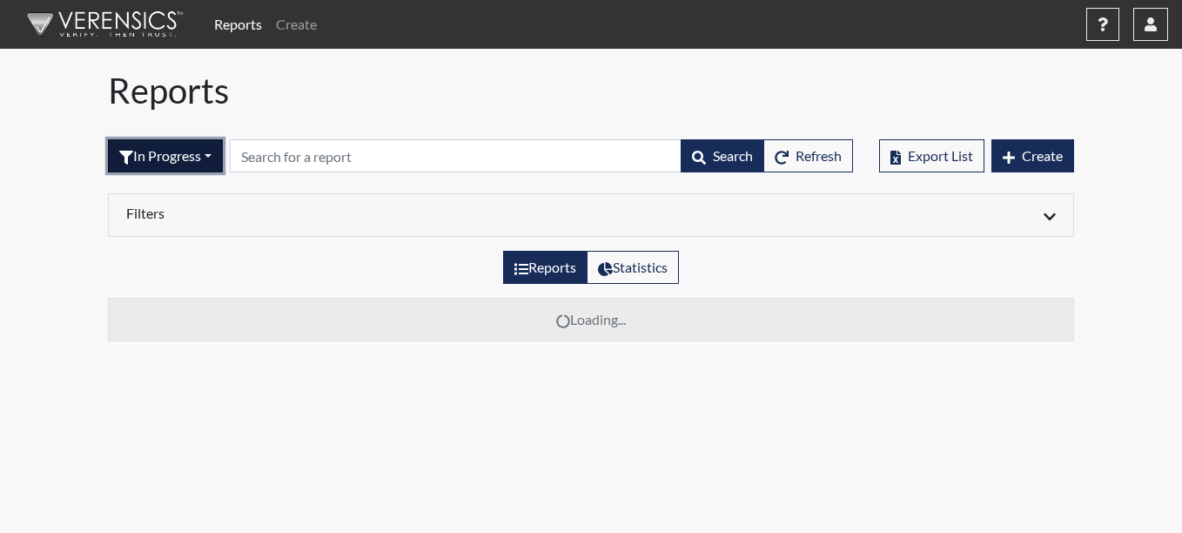
click at [212, 171] on button "In Progress" at bounding box center [165, 155] width 115 height 33
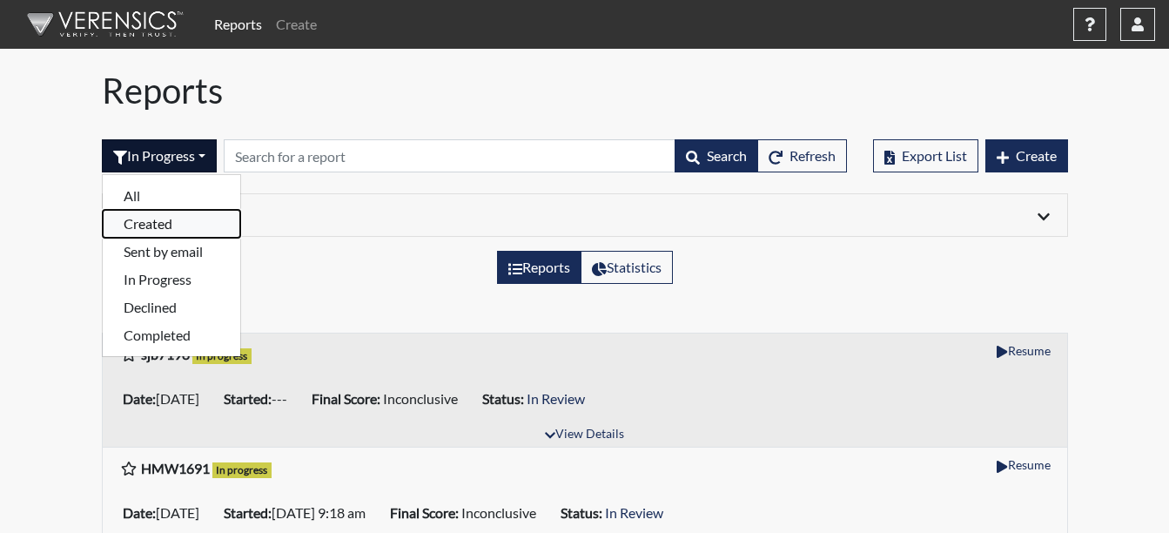
click at [177, 218] on button "Created" at bounding box center [172, 224] width 138 height 28
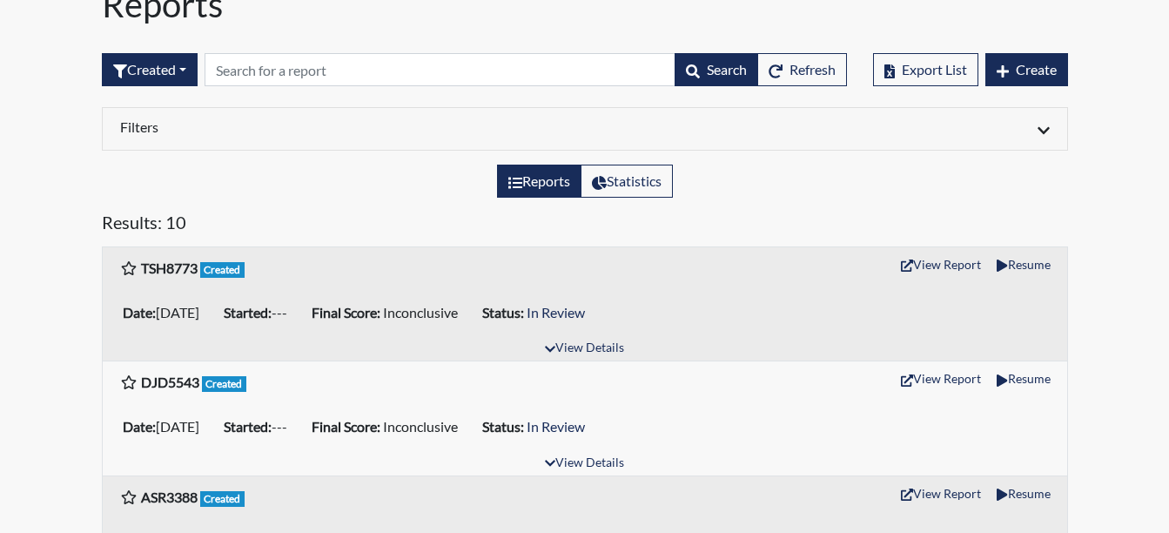
scroll to position [87, 0]
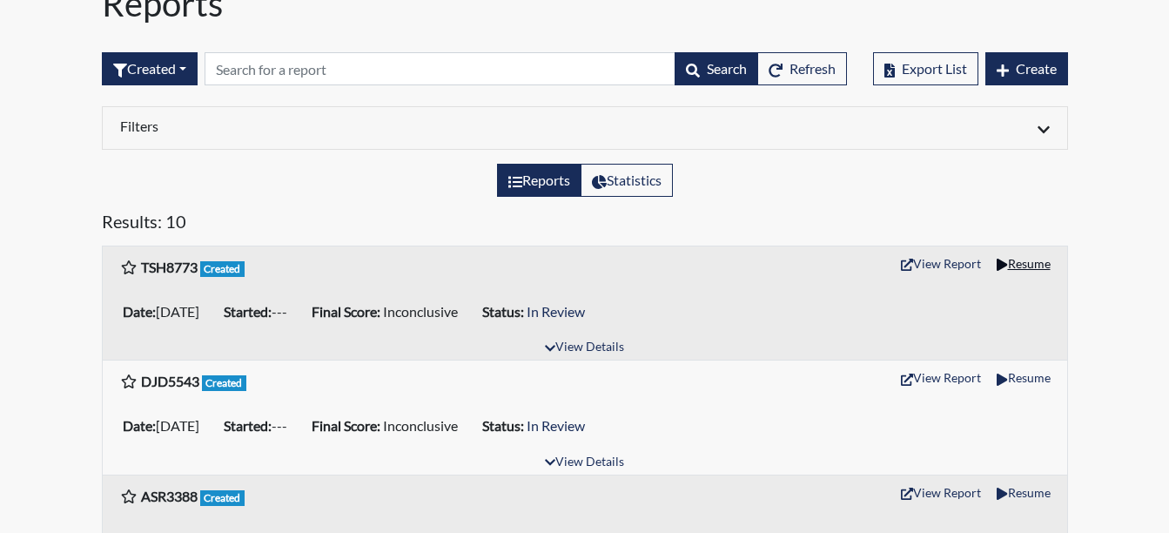
click at [1033, 268] on button "Resume" at bounding box center [1023, 263] width 69 height 27
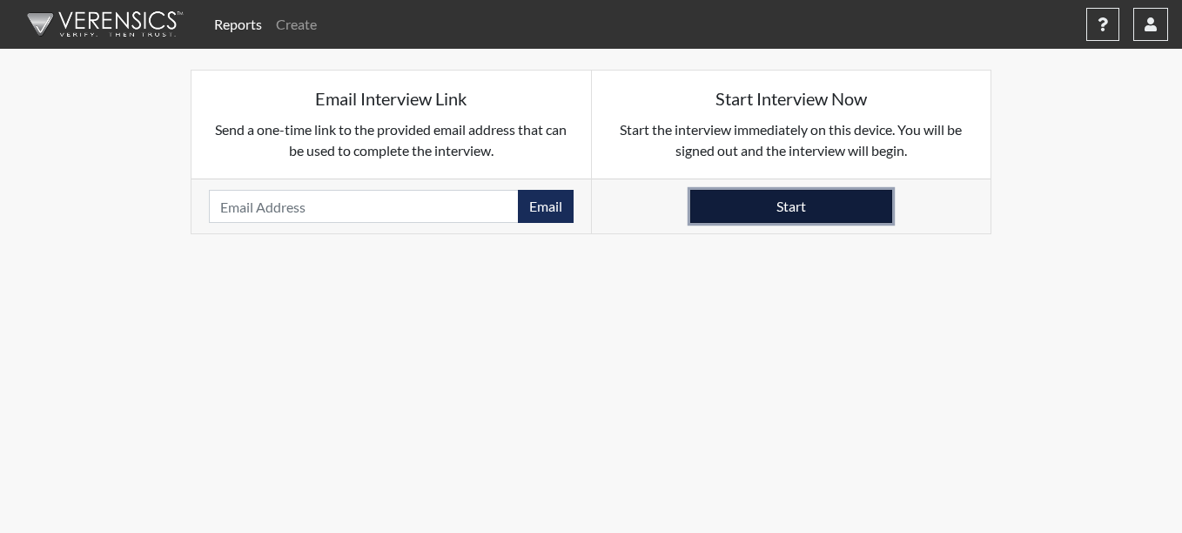
click at [811, 208] on button "Start" at bounding box center [791, 206] width 202 height 33
